Goal: Find specific page/section: Find specific page/section

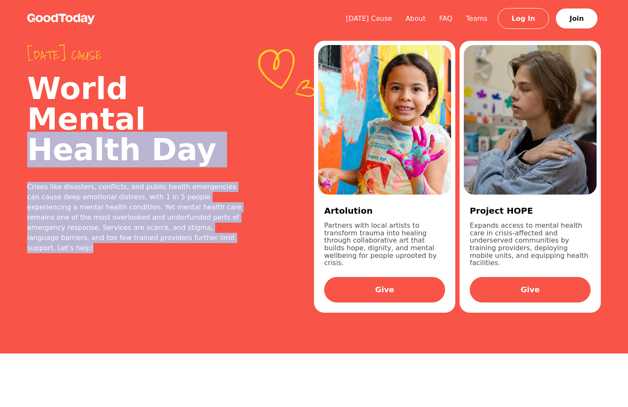
click at [61, 14] on img at bounding box center [61, 19] width 68 height 11
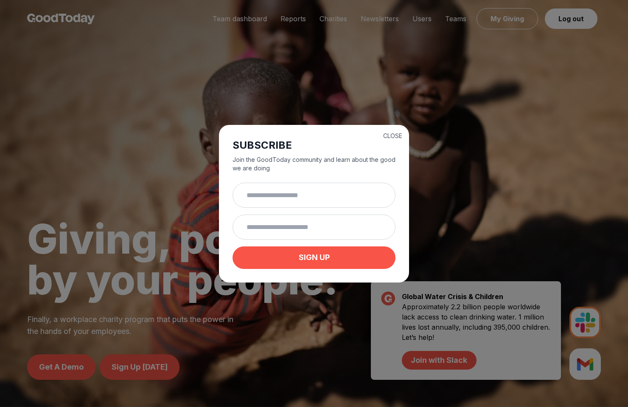
click at [395, 135] on button "CLOSE" at bounding box center [392, 136] width 19 height 8
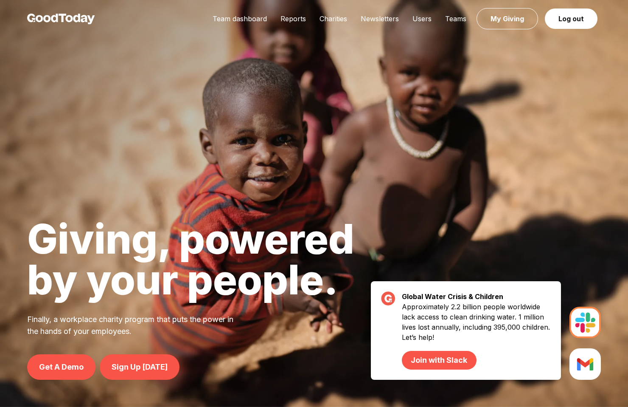
click at [306, 23] on div "Team dashboard Reports Charities Newsletters Users Teams My Giving Log out" at bounding box center [403, 19] width 395 height 11
click at [300, 15] on link "Reports" at bounding box center [293, 18] width 39 height 8
